Goal: Check status: Check status

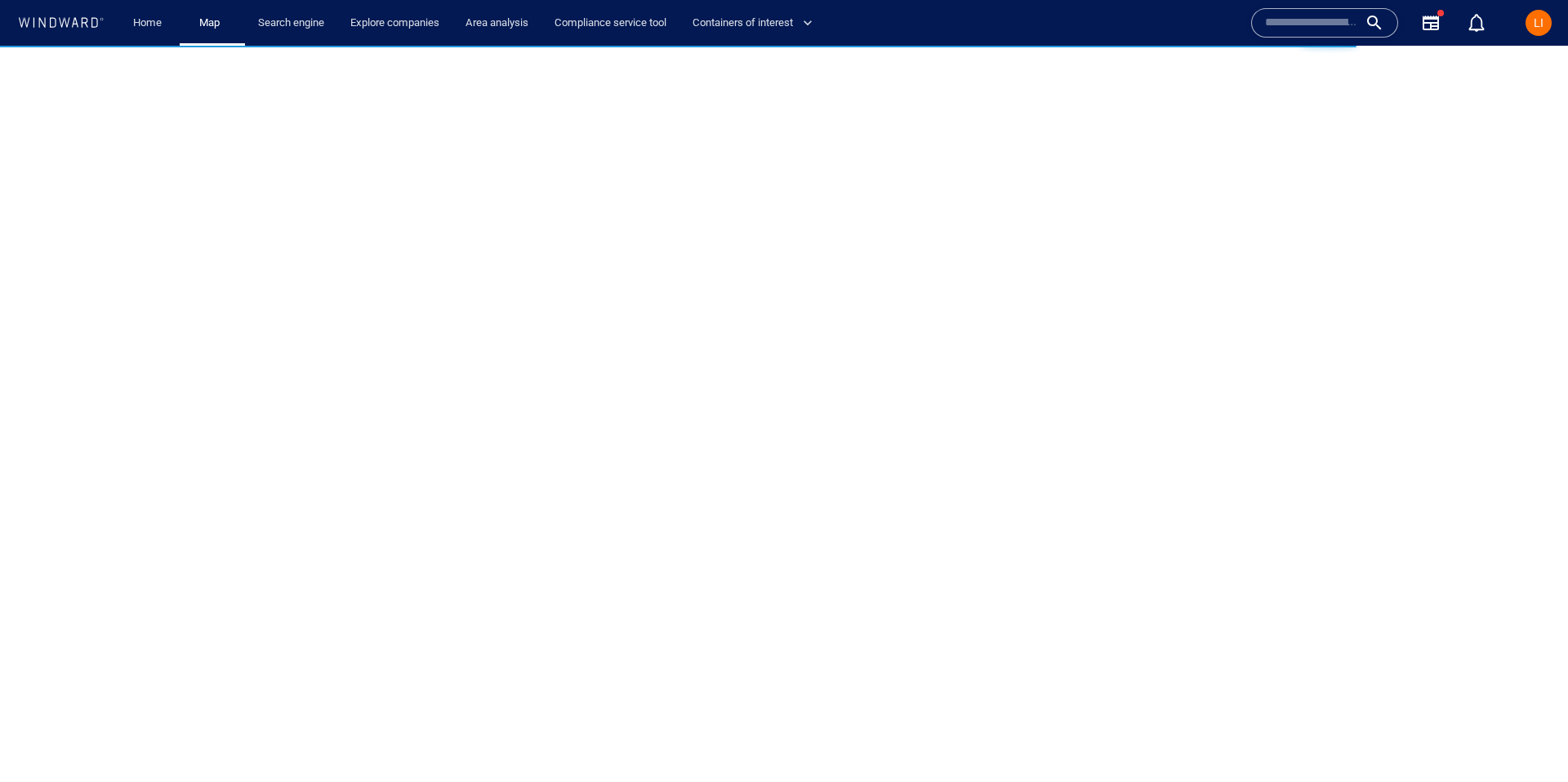
click at [1317, 13] on input "text" at bounding box center [1311, 23] width 93 height 24
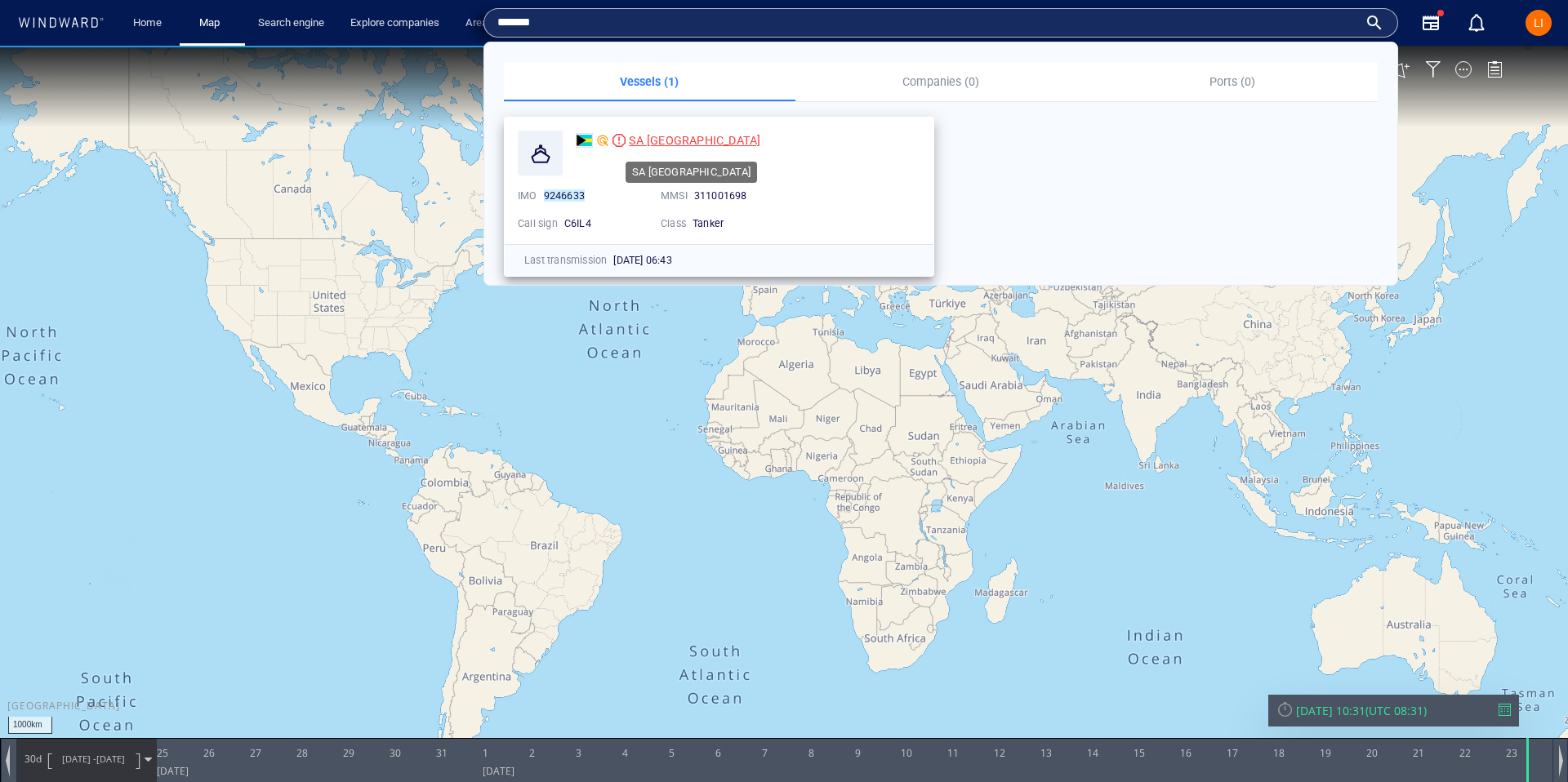
type input "*******"
click at [648, 145] on span "SA [GEOGRAPHIC_DATA]" at bounding box center [694, 140] width 131 height 13
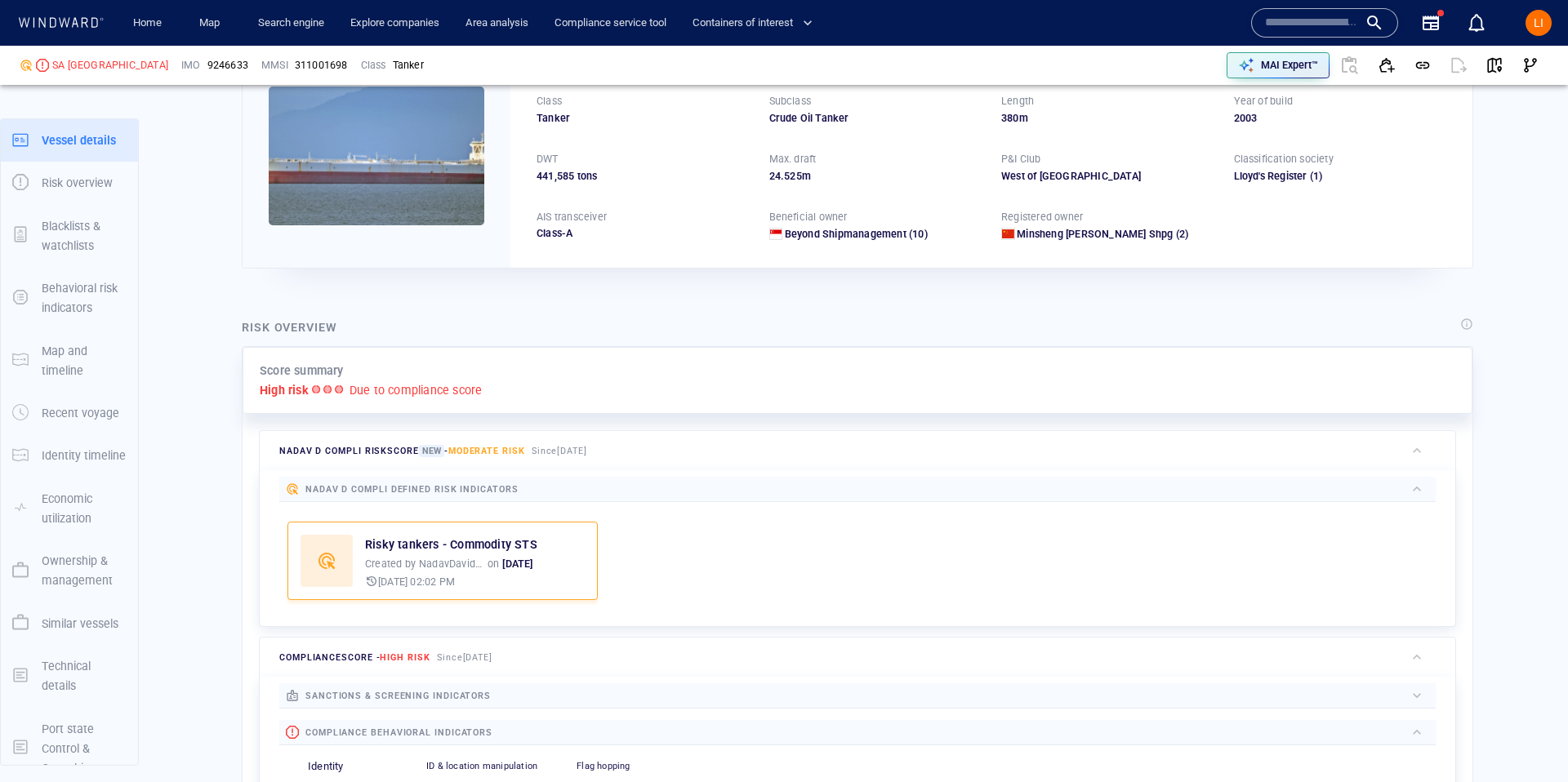
scroll to position [24, 0]
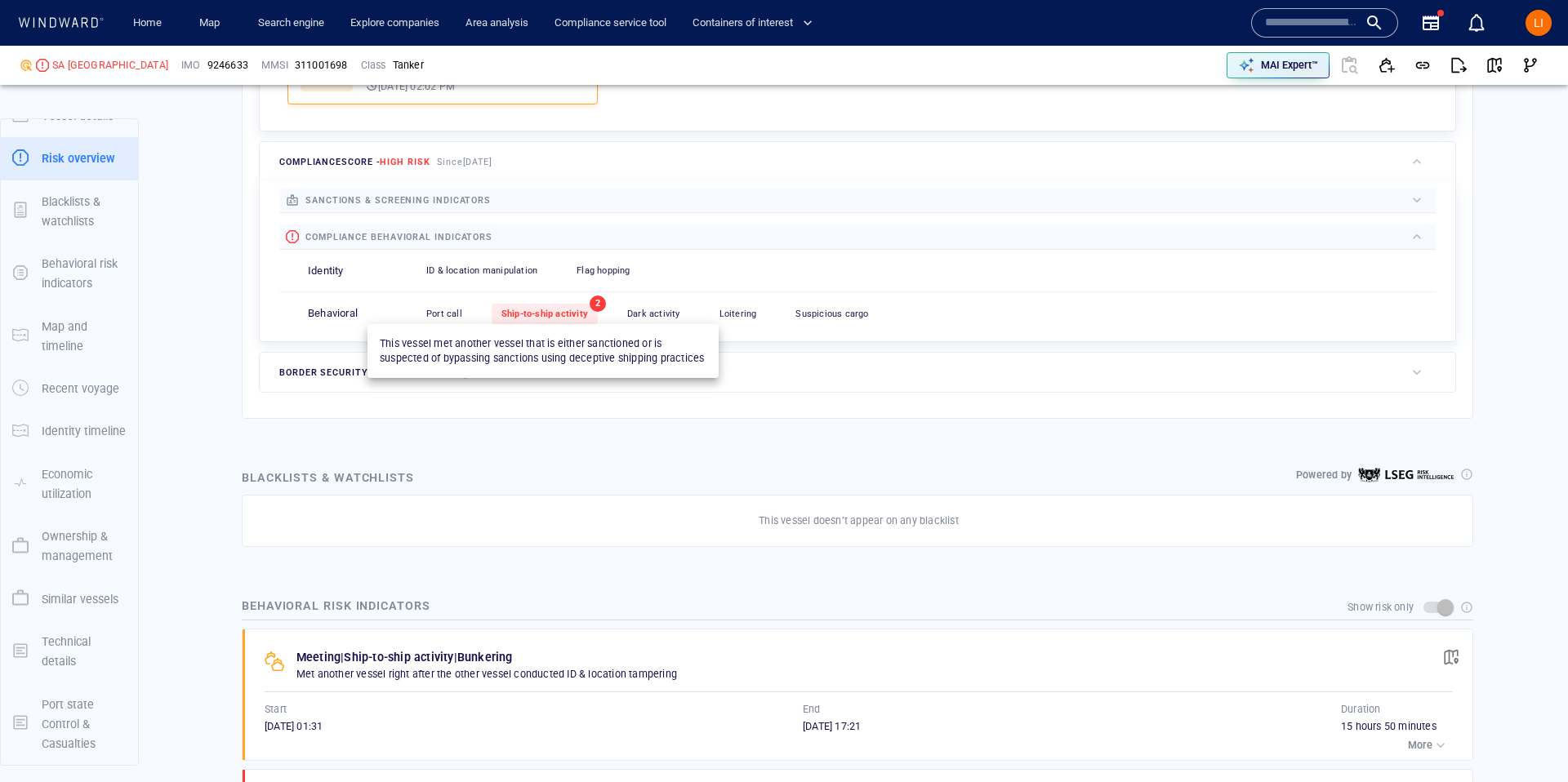
click at [555, 318] on span "Ship-to-ship activity" at bounding box center [544, 314] width 86 height 10
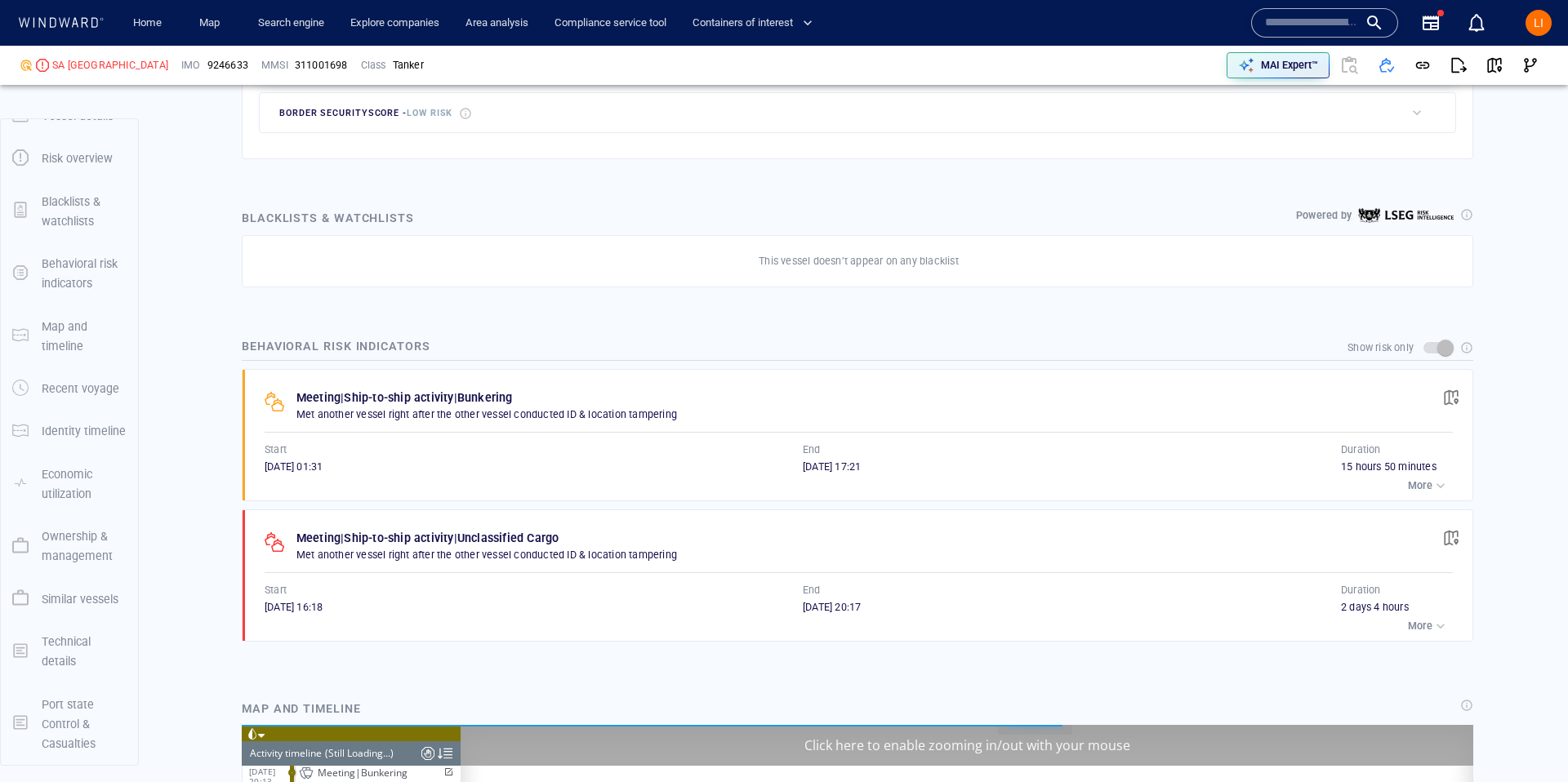
scroll to position [897, 0]
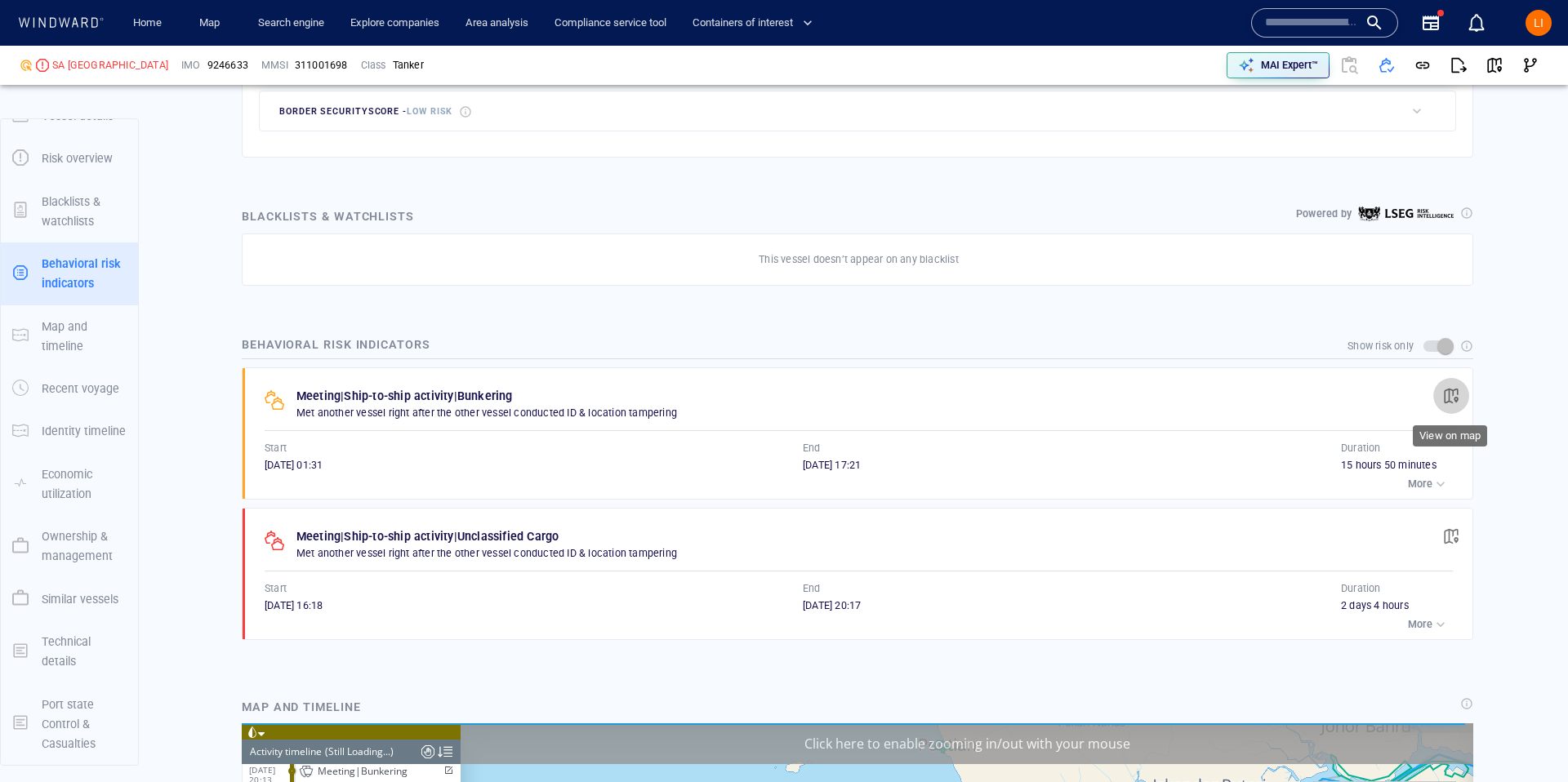
click at [1448, 395] on span "button" at bounding box center [1451, 396] width 17 height 17
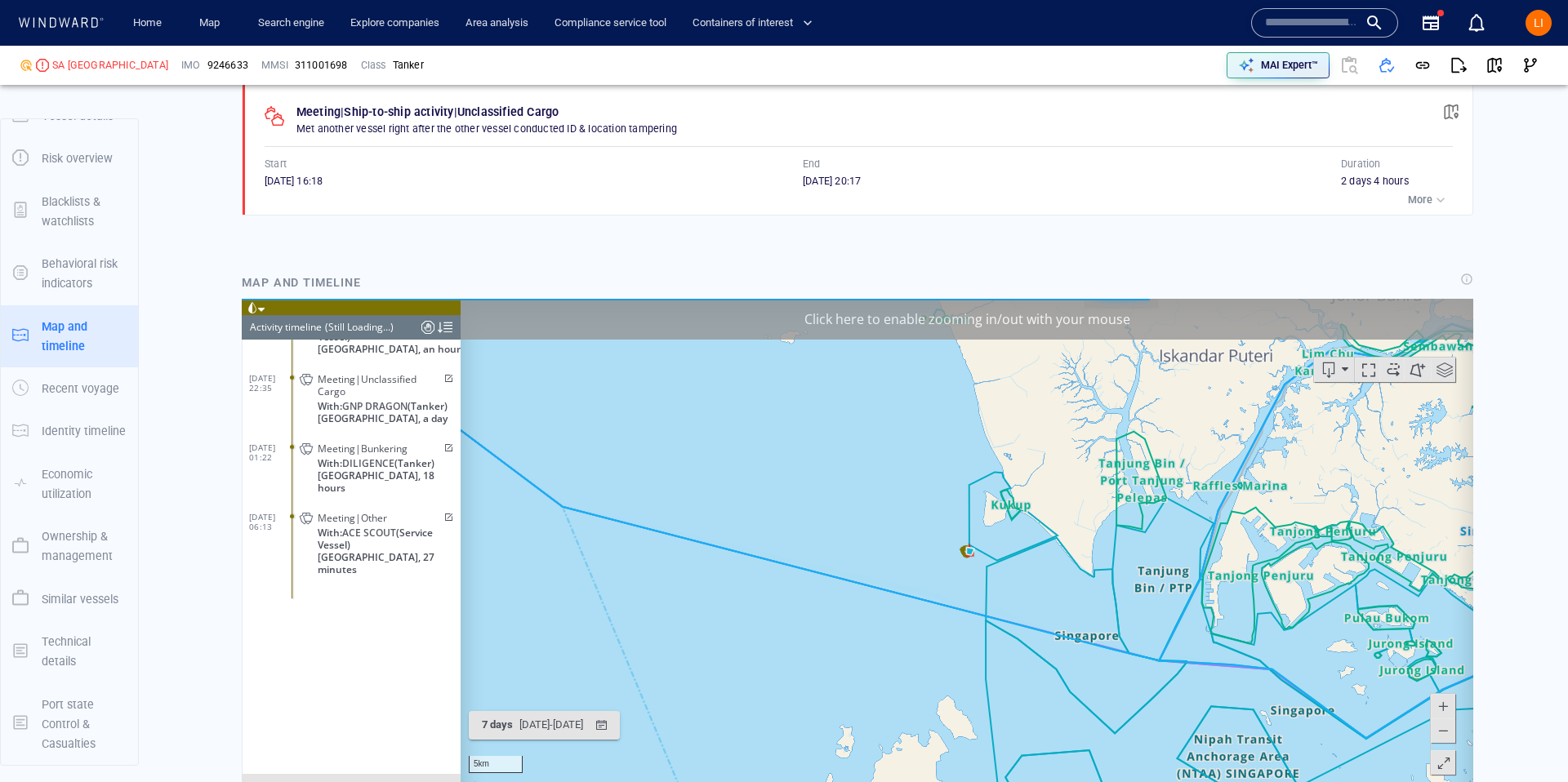
scroll to position [9837, 0]
